Goal: Task Accomplishment & Management: Manage account settings

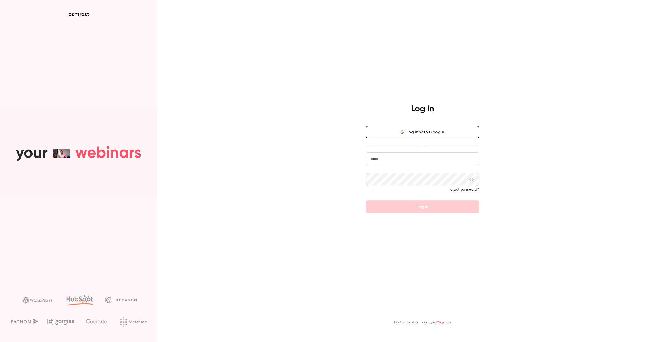
click at [441, 130] on button "Log in with Google" at bounding box center [422, 132] width 113 height 13
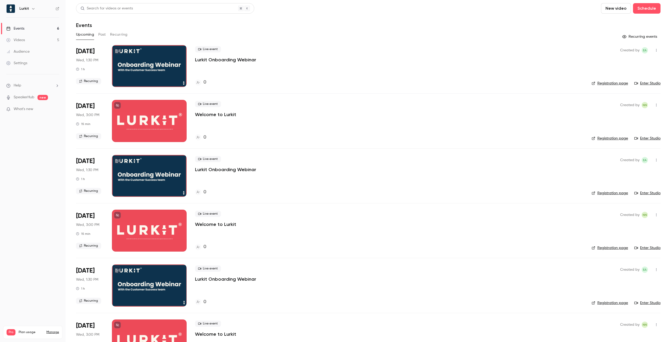
click at [235, 61] on p "Lurkit Onboarding Webinar" at bounding box center [225, 60] width 61 height 6
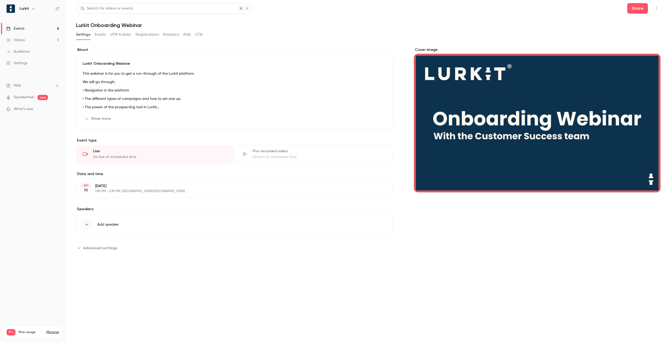
click at [150, 35] on button "Registrations" at bounding box center [146, 34] width 23 height 8
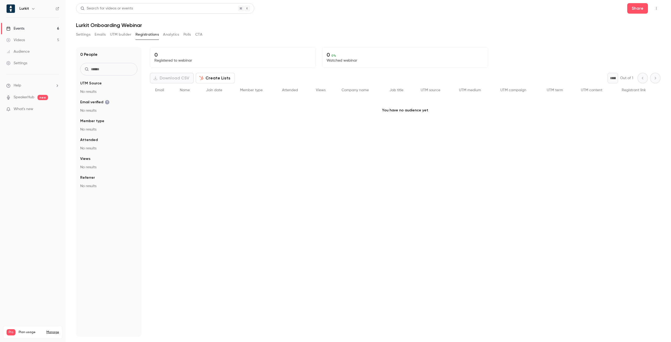
click at [217, 147] on div "0 Registered to webinar 0 0 % Watched webinar Download CSV Create Lists * Out o…" at bounding box center [405, 192] width 510 height 290
